Goal: Understand process/instructions

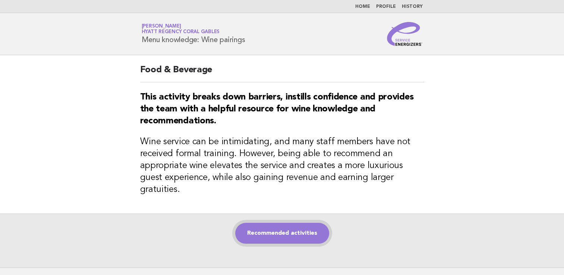
click at [301, 228] on link "Recommended activities" at bounding box center [282, 233] width 94 height 21
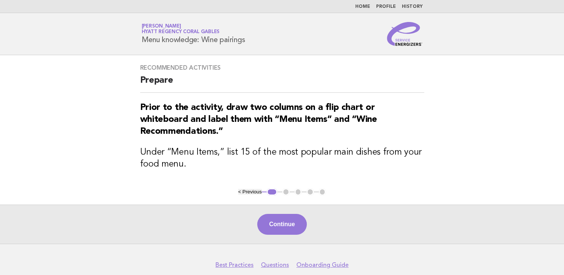
click at [297, 214] on button "Continue" at bounding box center [282, 224] width 50 height 21
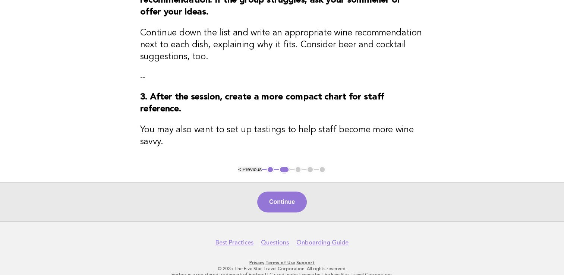
click at [278, 192] on button "Continue" at bounding box center [282, 202] width 50 height 21
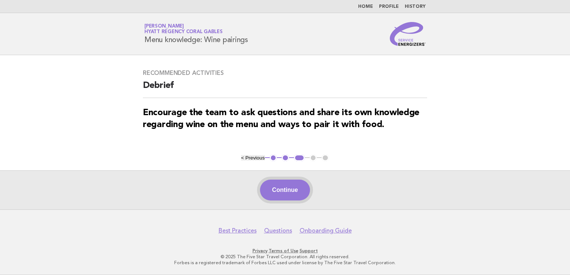
click at [298, 195] on button "Continue" at bounding box center [285, 190] width 50 height 21
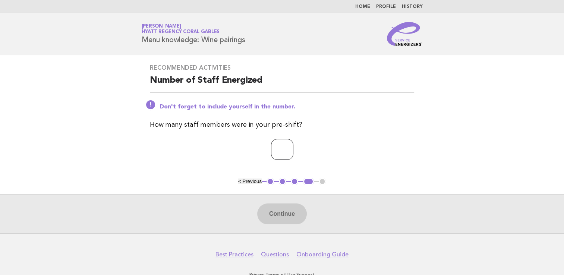
click at [291, 156] on input "number" at bounding box center [282, 149] width 22 height 21
type input "*"
click at [280, 218] on button "Continue" at bounding box center [282, 214] width 50 height 21
